Goal: Find contact information: Find contact information

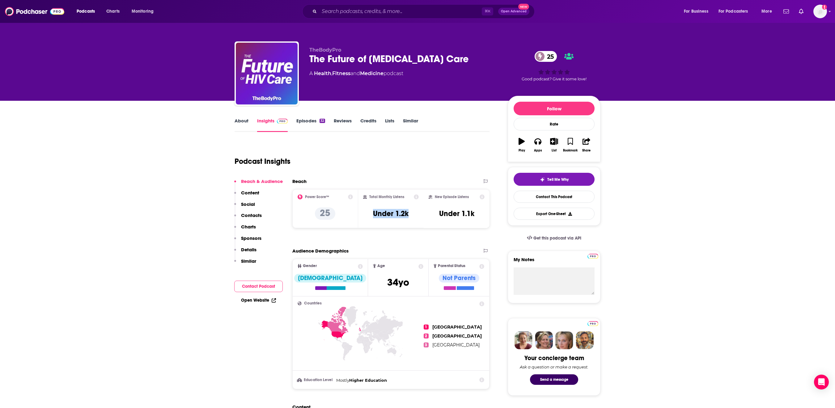
drag, startPoint x: 374, startPoint y: 238, endPoint x: 412, endPoint y: 238, distance: 38.3
click at [412, 223] on div "Total Monthly Listens Under 1.2k" at bounding box center [391, 208] width 56 height 28
copy h3 "Under 1.2k"
drag, startPoint x: 300, startPoint y: 76, endPoint x: 383, endPoint y: 78, distance: 83.5
click at [383, 77] on div "A Health , Fitness and Medicine podcast" at bounding box center [356, 73] width 94 height 7
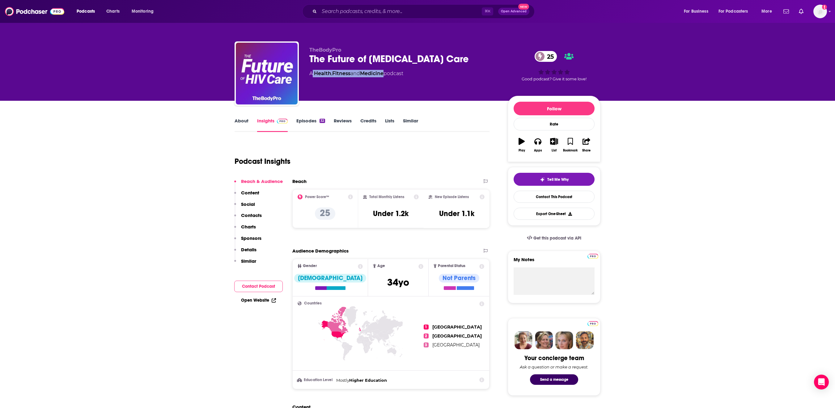
copy div "Health , Fitness and Medicine"
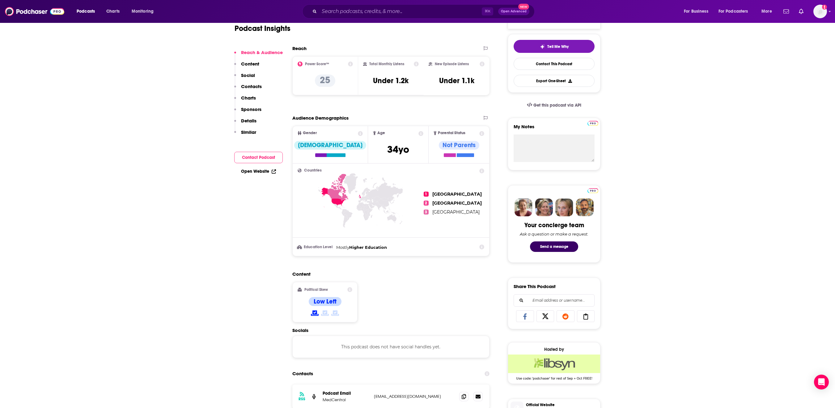
scroll to position [133, 0]
click at [234, 163] on button "Contact Podcast" at bounding box center [258, 157] width 49 height 11
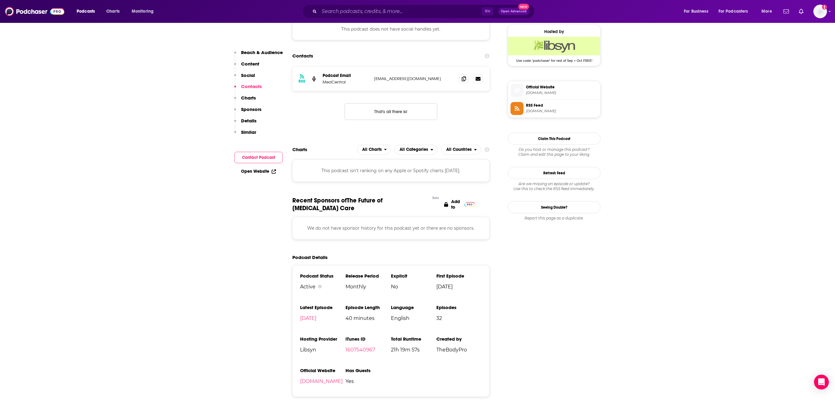
scroll to position [485, 0]
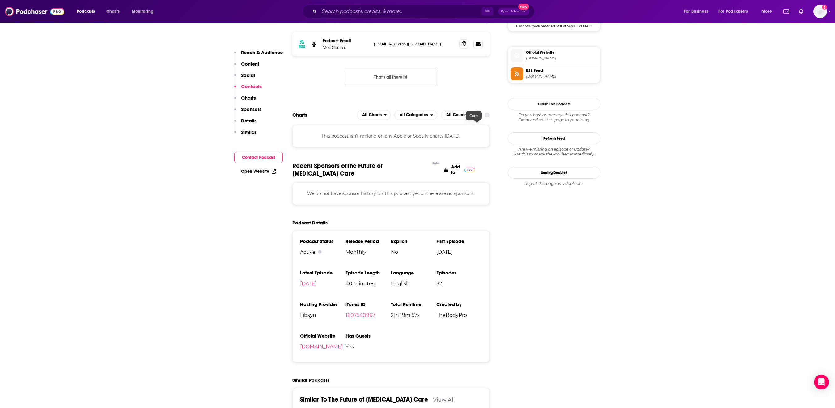
click at [466, 46] on icon at bounding box center [464, 43] width 4 height 5
click at [241, 174] on link "Open Website" at bounding box center [258, 171] width 35 height 5
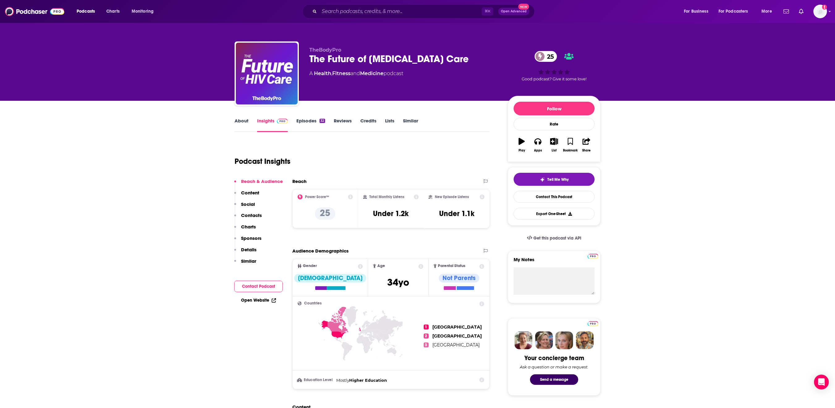
scroll to position [0, 0]
click at [338, 62] on div "The Future of [MEDICAL_DATA] Care 25" at bounding box center [403, 59] width 189 height 12
copy div "The Future of [MEDICAL_DATA] Care 25"
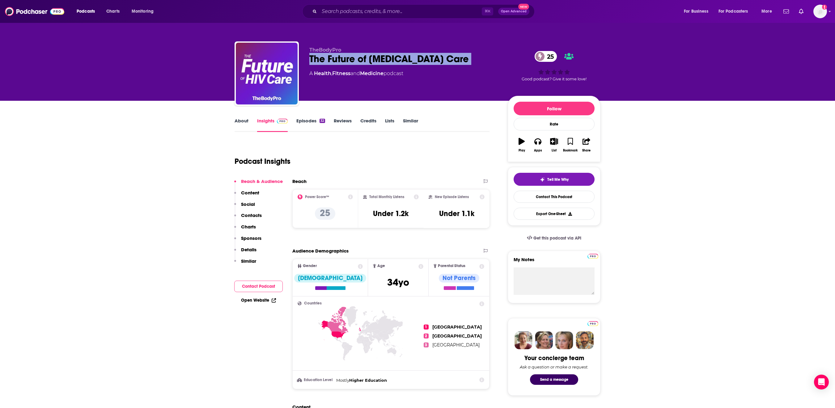
copy div "The Future of [MEDICAL_DATA] Care 25"
